Goal: Find specific page/section: Find specific page/section

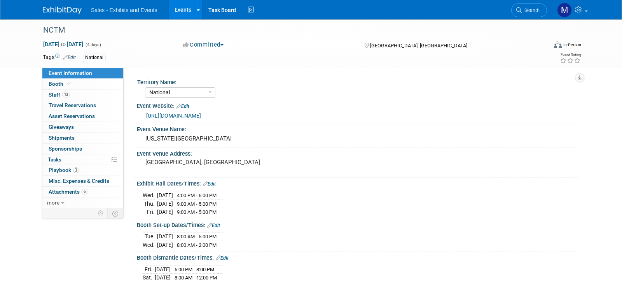
select select "National"
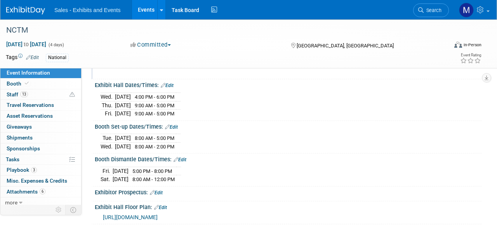
scroll to position [99, 0]
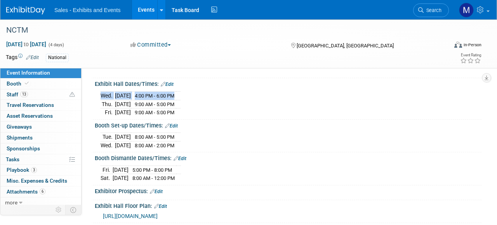
drag, startPoint x: 99, startPoint y: 93, endPoint x: 195, endPoint y: 96, distance: 96.0
click at [195, 96] on div "[DATE] 4:00 PM - 6:00 PM [DATE] 9:00 AM - 5:00 PM [DATE] 9:00 AM - 5:00 PM Save…" at bounding box center [288, 102] width 387 height 30
click at [212, 103] on div "[DATE] 4:00 PM - 6:00 PM [DATE] 9:00 AM - 5:00 PM [DATE] 9:00 AM - 5:00 PM" at bounding box center [288, 102] width 375 height 27
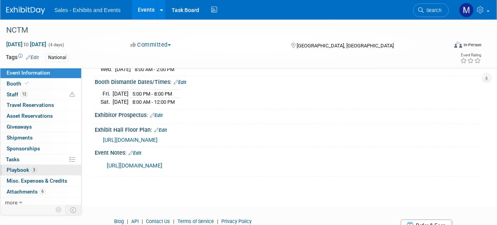
scroll to position [2, 0]
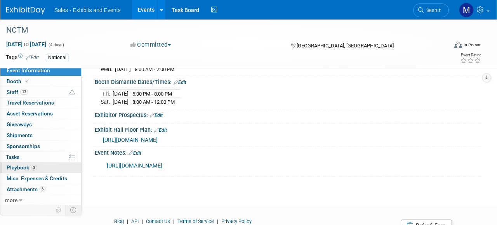
click at [24, 167] on span "Playbook 3" at bounding box center [22, 167] width 30 height 6
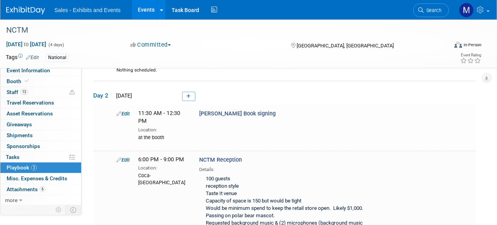
scroll to position [52, 0]
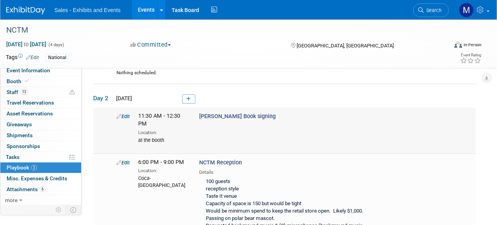
click at [263, 129] on div "Edit 11:30 AM - 12:30 PM Location: at the booth [PERSON_NAME] Book signing" at bounding box center [294, 127] width 367 height 31
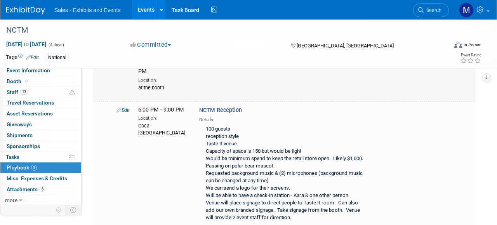
scroll to position [108, 0]
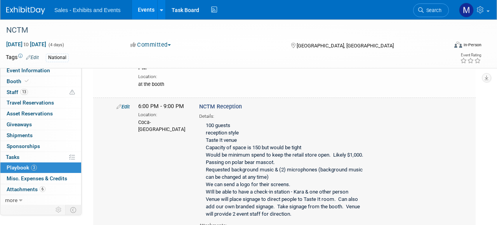
click at [239, 138] on div "100 guests reception style Taste It venue Capacity of space is 150 but would be…" at bounding box center [285, 170] width 172 height 101
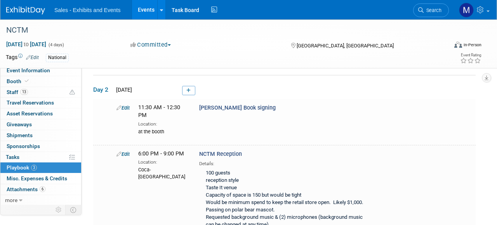
scroll to position [56, 0]
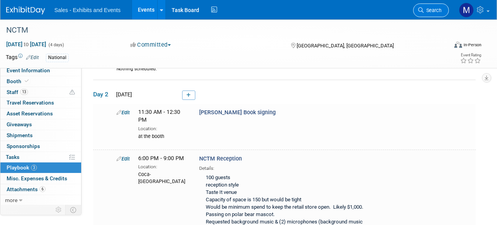
click at [438, 8] on span "Search" at bounding box center [433, 10] width 18 height 6
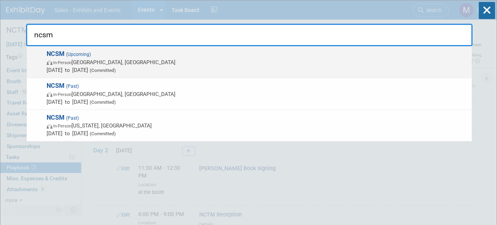
type input "ncsm"
click at [57, 53] on strong "NCSM" at bounding box center [56, 53] width 18 height 7
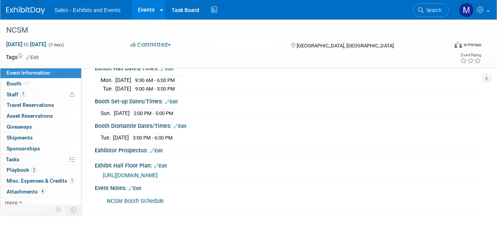
scroll to position [116, 0]
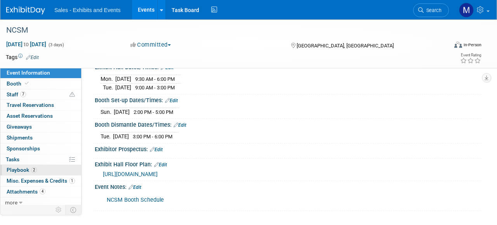
click at [24, 173] on link "2 Playbook 2" at bounding box center [40, 170] width 81 height 10
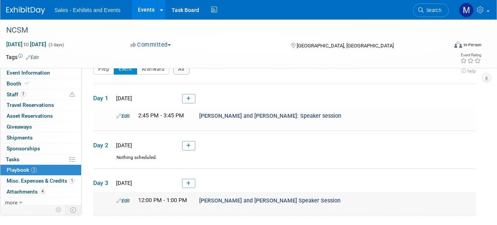
scroll to position [14, 0]
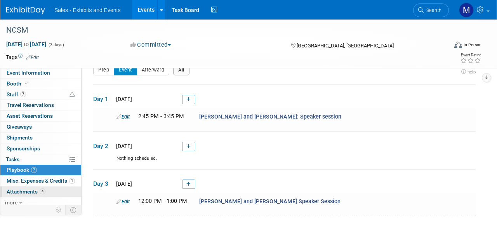
click at [33, 193] on span "Attachments 4" at bounding box center [26, 191] width 39 height 6
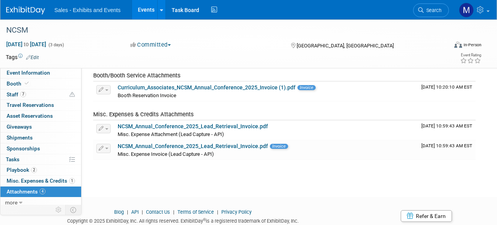
scroll to position [97, 0]
